Goal: Task Accomplishment & Management: Manage account settings

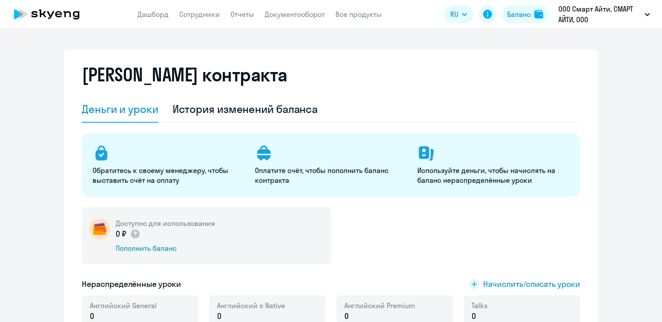
select select "english_adult_not_native_speaker"
click at [193, 18] on link "Сотрудники" at bounding box center [199, 14] width 40 height 9
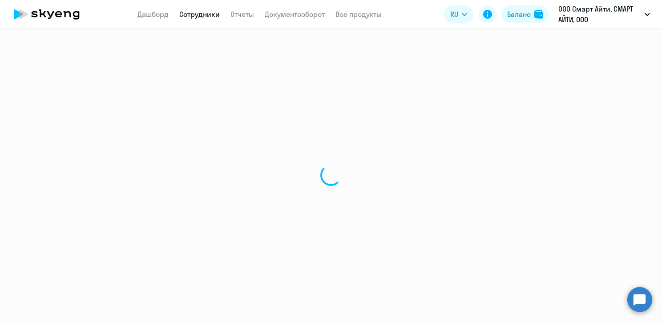
select select "30"
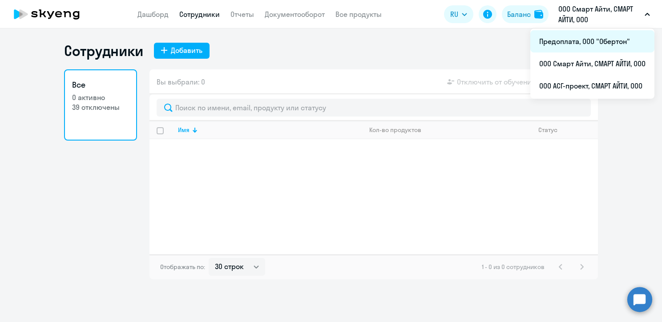
click at [557, 45] on li "Предоплата, ООО "Обертон"" at bounding box center [592, 41] width 124 height 22
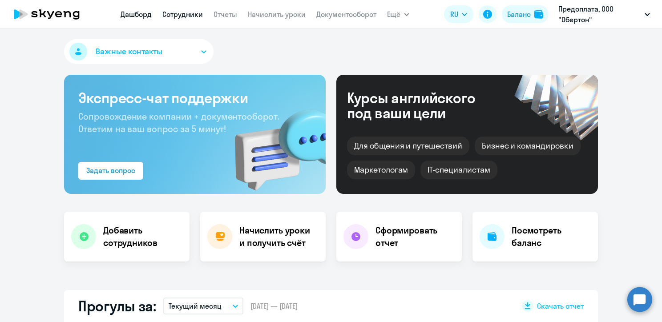
click at [179, 13] on link "Сотрудники" at bounding box center [182, 14] width 40 height 9
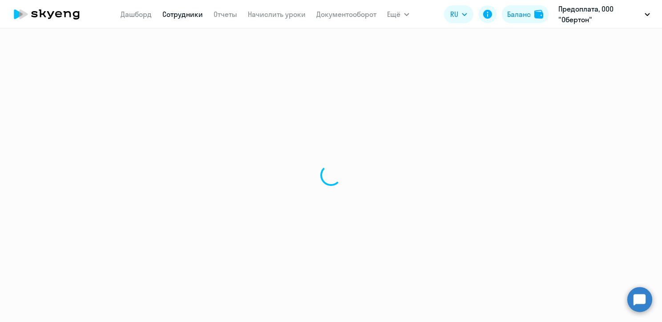
select select "30"
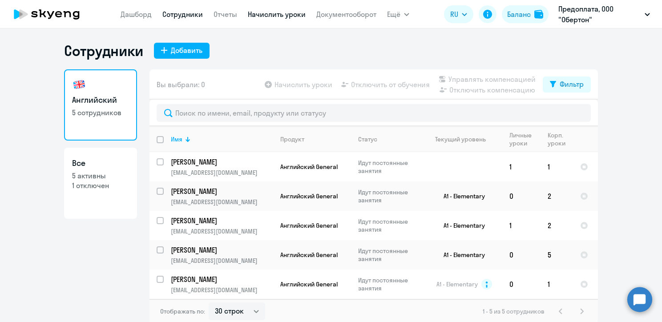
click at [285, 16] on link "Начислить уроки" at bounding box center [277, 14] width 58 height 9
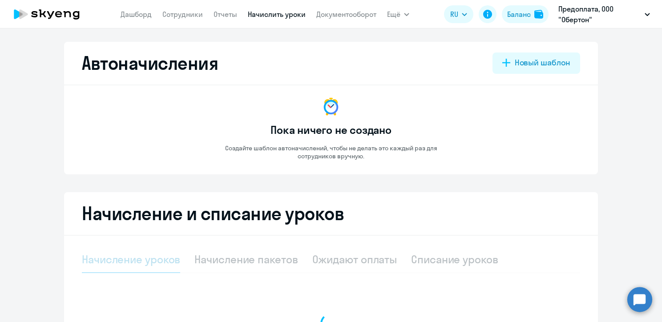
select select "10"
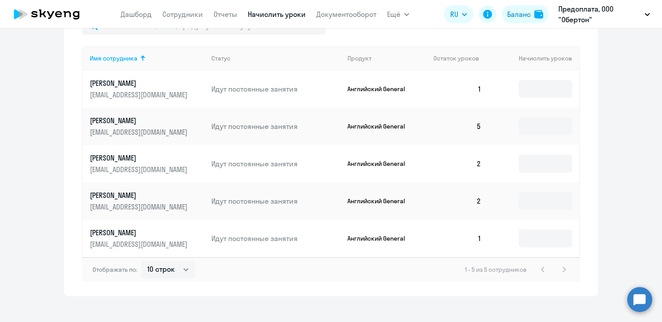
scroll to position [329, 0]
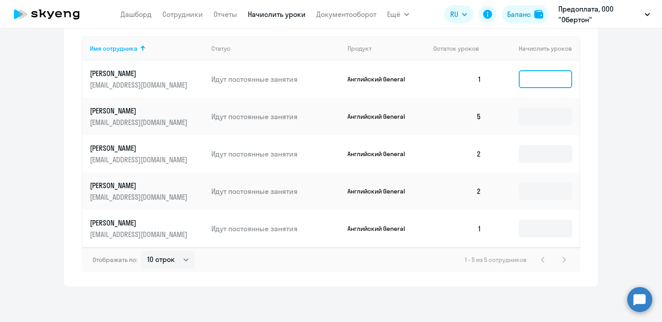
click at [541, 72] on input at bounding box center [544, 79] width 53 height 18
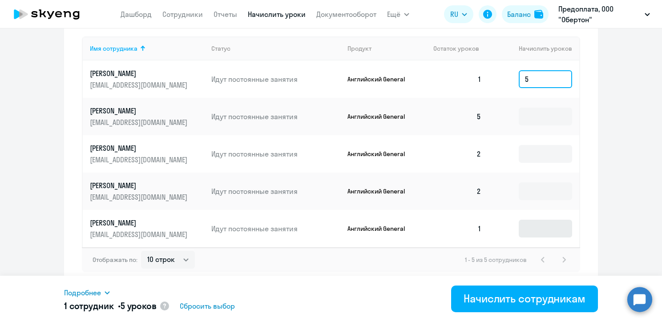
type input "5"
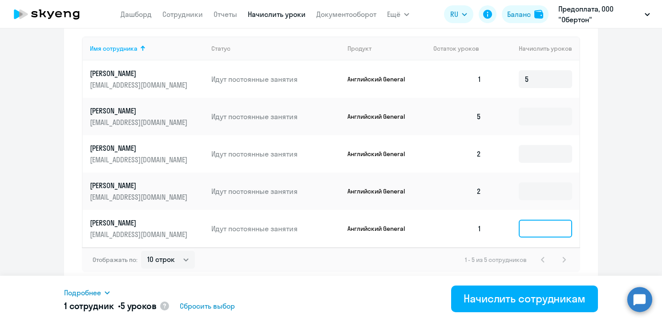
click at [551, 226] on input at bounding box center [544, 229] width 53 height 18
type input "5"
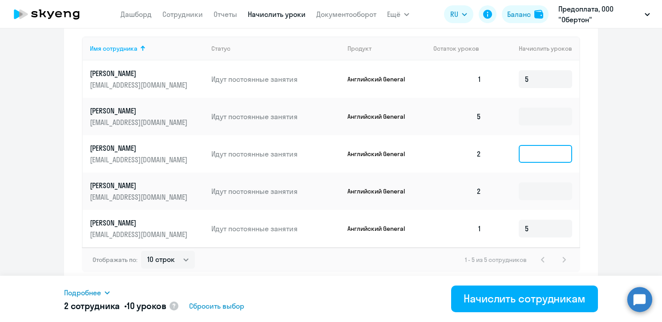
click at [546, 153] on input at bounding box center [544, 154] width 53 height 18
type input "5"
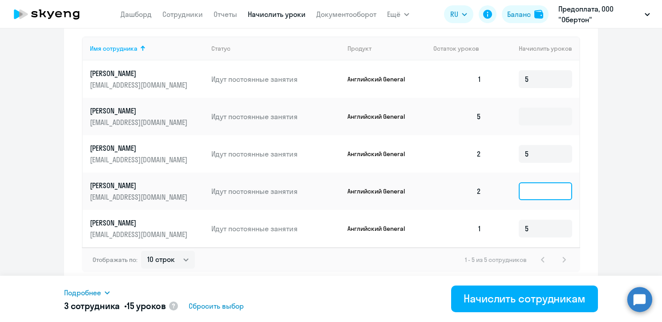
click at [534, 193] on input at bounding box center [544, 191] width 53 height 18
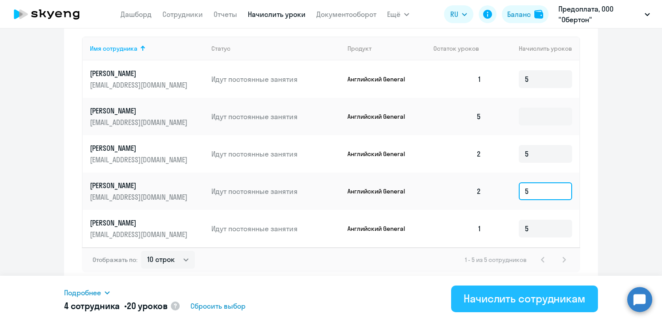
type input "5"
click at [523, 301] on div "Начислить сотрудникам" at bounding box center [524, 298] width 122 height 14
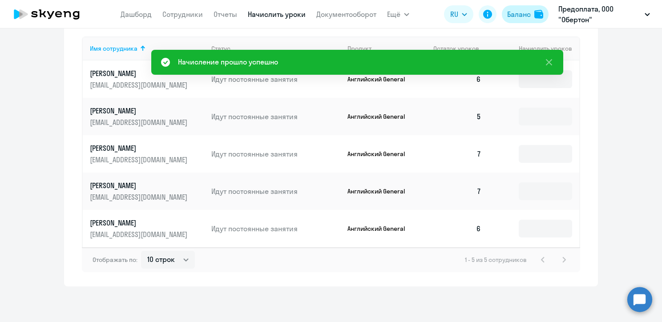
click at [518, 18] on div "Баланс" at bounding box center [519, 14] width 24 height 11
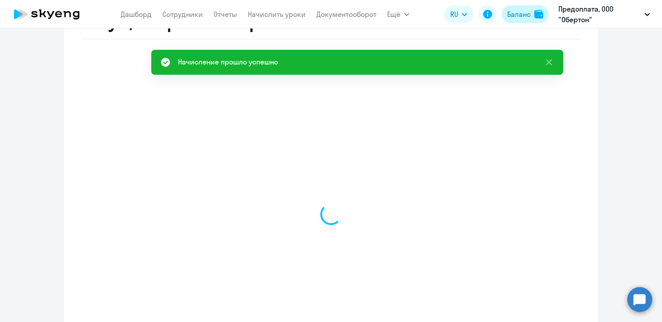
select select "english_adult_not_native_speaker"
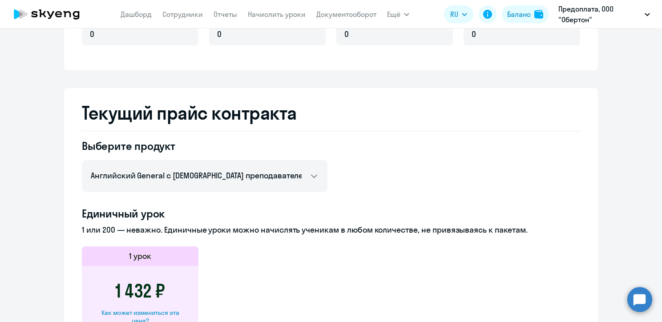
scroll to position [282, 0]
